Goal: Transaction & Acquisition: Purchase product/service

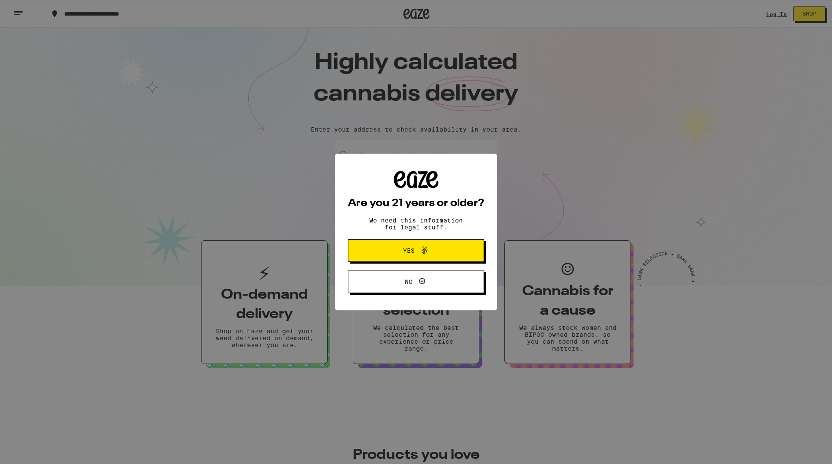
click at [447, 248] on span "Yes" at bounding box center [416, 250] width 66 height 11
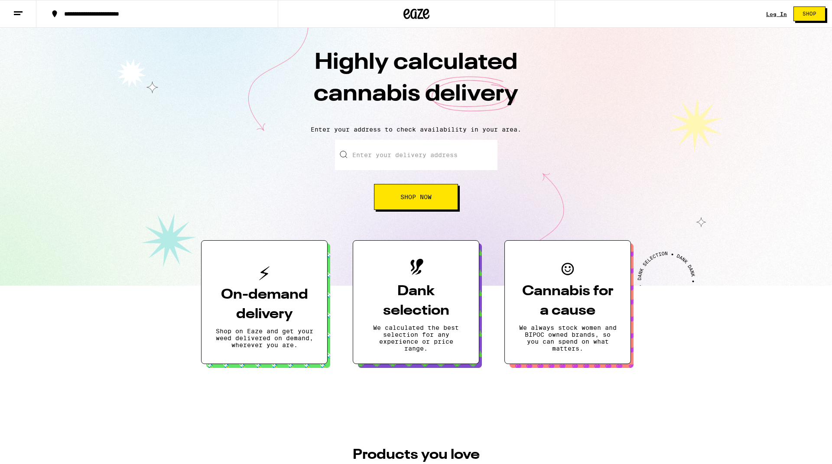
click at [375, 154] on input "Enter your delivery address" at bounding box center [416, 155] width 162 height 30
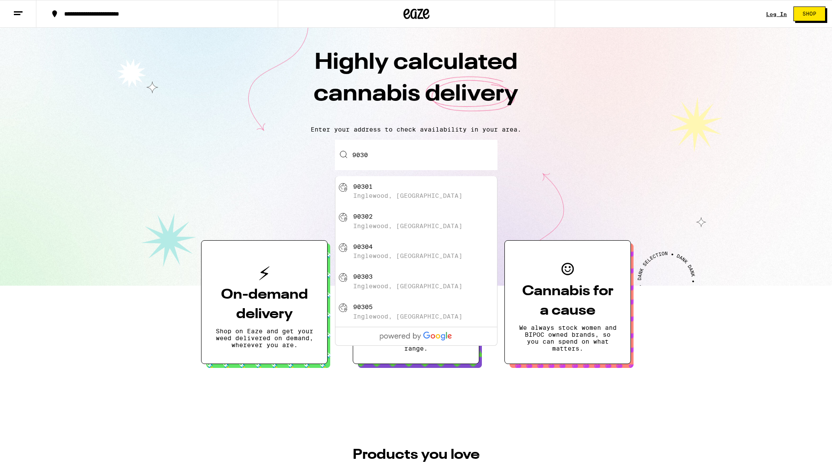
click at [354, 219] on div "90302" at bounding box center [362, 216] width 19 height 7
type input "Inglewood, [GEOGRAPHIC_DATA] 90302"
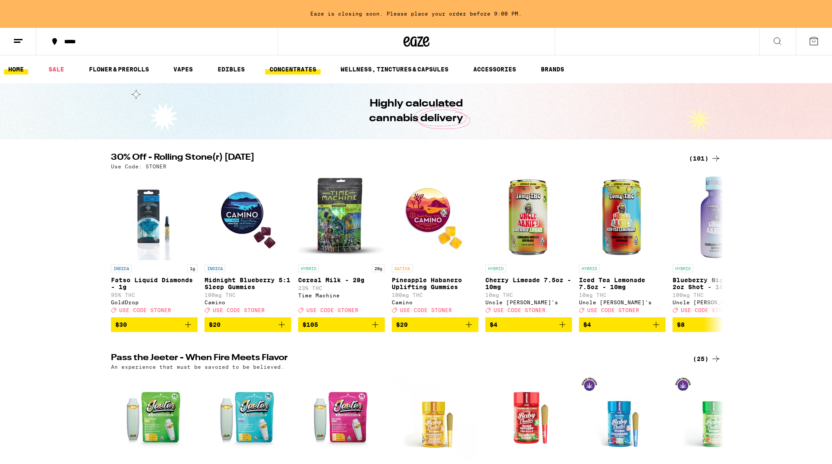
click at [286, 73] on link "CONCENTRATES" at bounding box center [292, 69] width 55 height 10
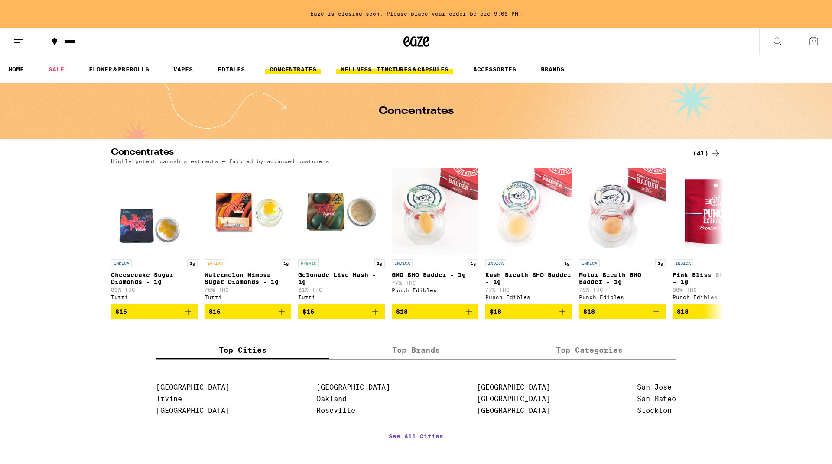
click at [352, 74] on link "WELLNESS, TINCTURES & CAPSULES" at bounding box center [394, 69] width 117 height 10
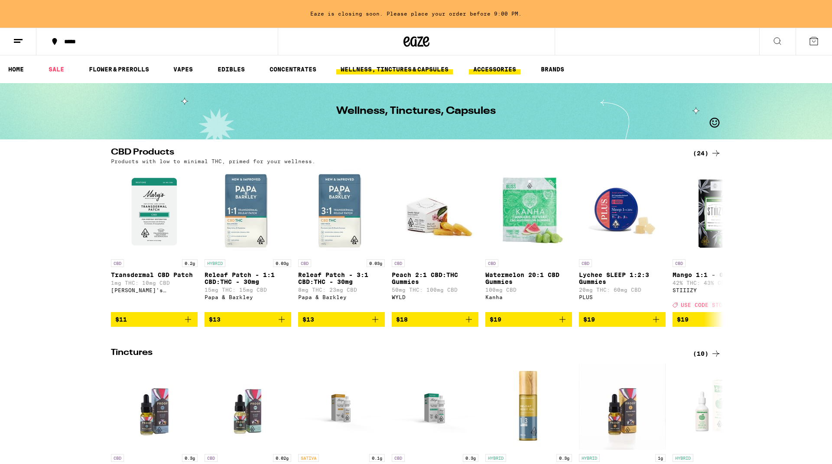
click at [506, 68] on link "ACCESSORIES" at bounding box center [495, 69] width 52 height 10
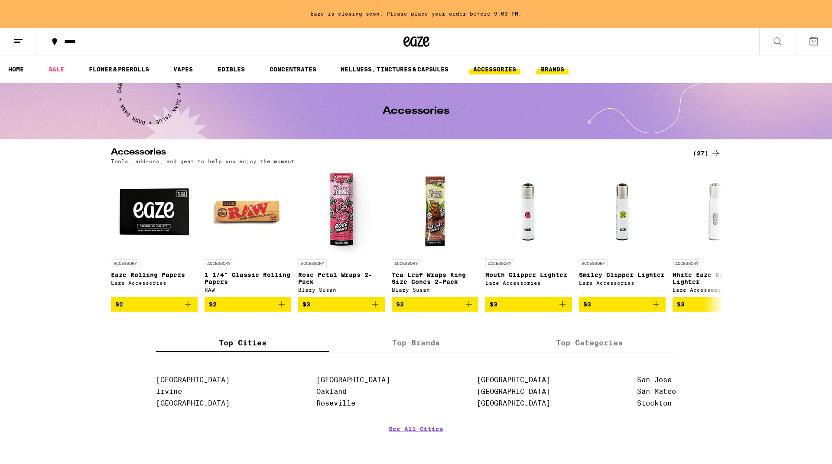
click at [545, 70] on link "BRANDS" at bounding box center [552, 69] width 32 height 10
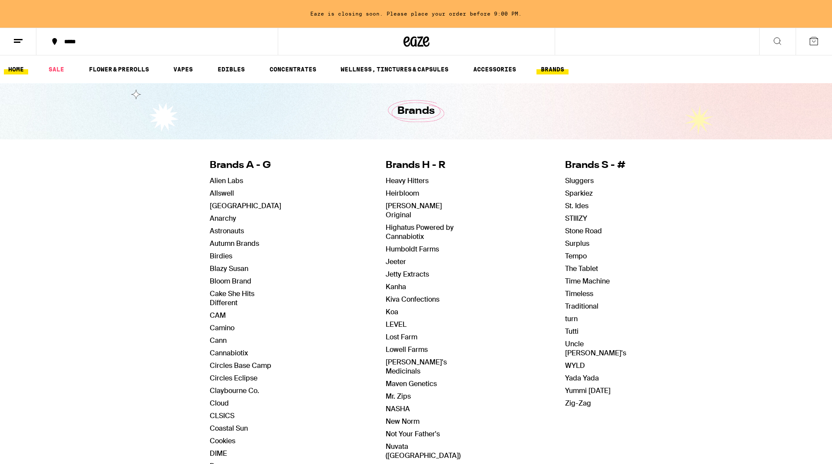
click at [10, 65] on link "HOME" at bounding box center [16, 69] width 24 height 10
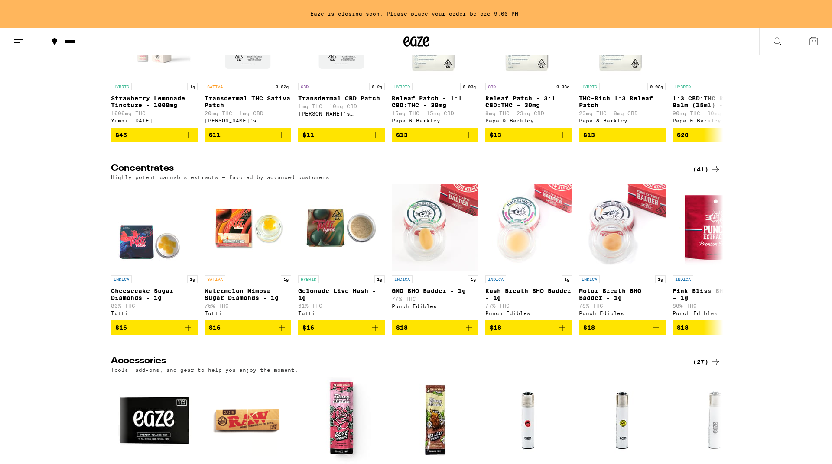
scroll to position [2949, 0]
